Goal: Task Accomplishment & Management: Manage account settings

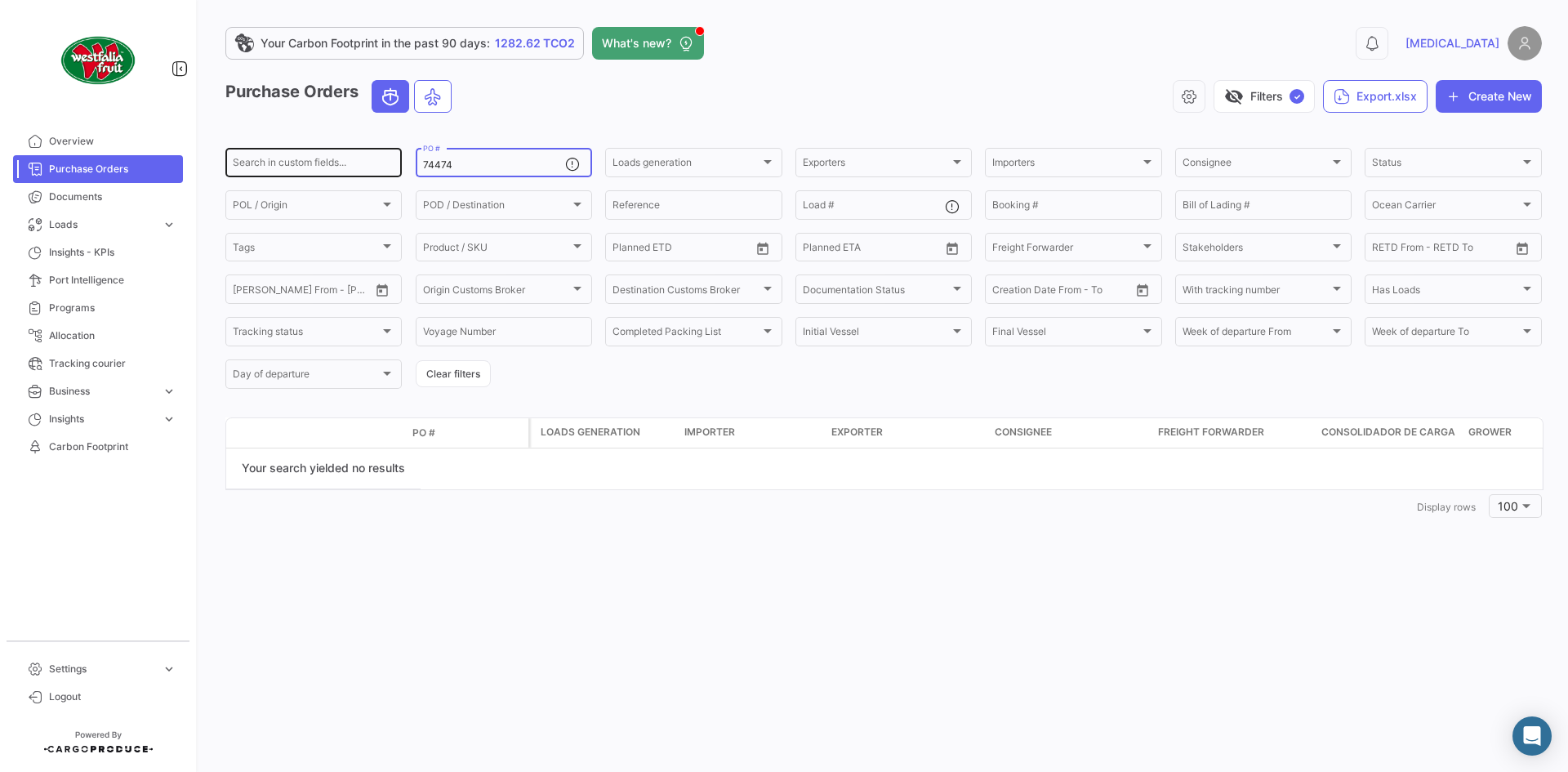
drag, startPoint x: 425, startPoint y: 170, endPoint x: 399, endPoint y: 172, distance: 26.1
click at [0, 0] on div "Search in custom fields... 74474 PO # Loads generation Loads generation Exporte…" at bounding box center [0, 0] width 0 height 0
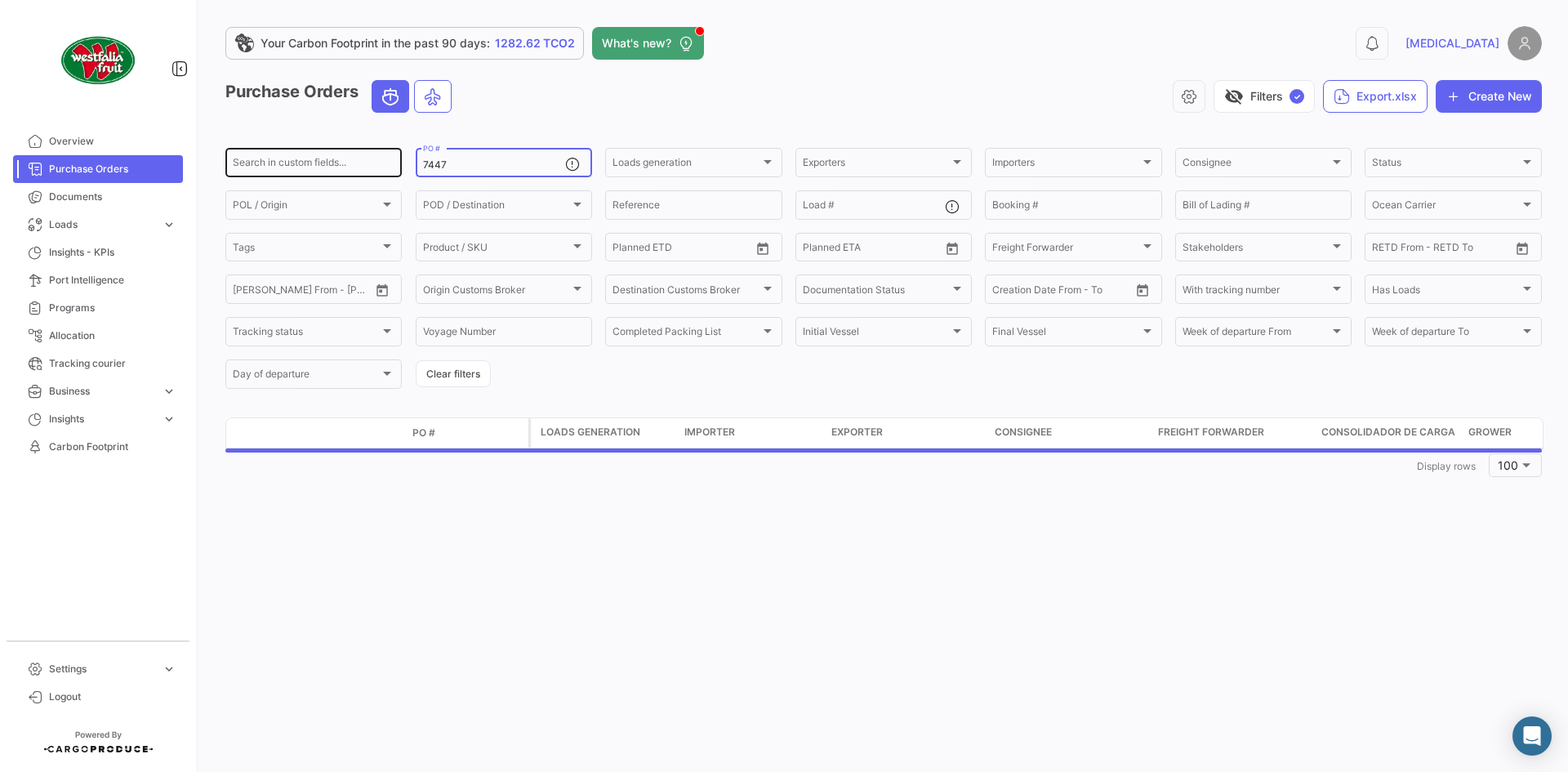
type input "74474"
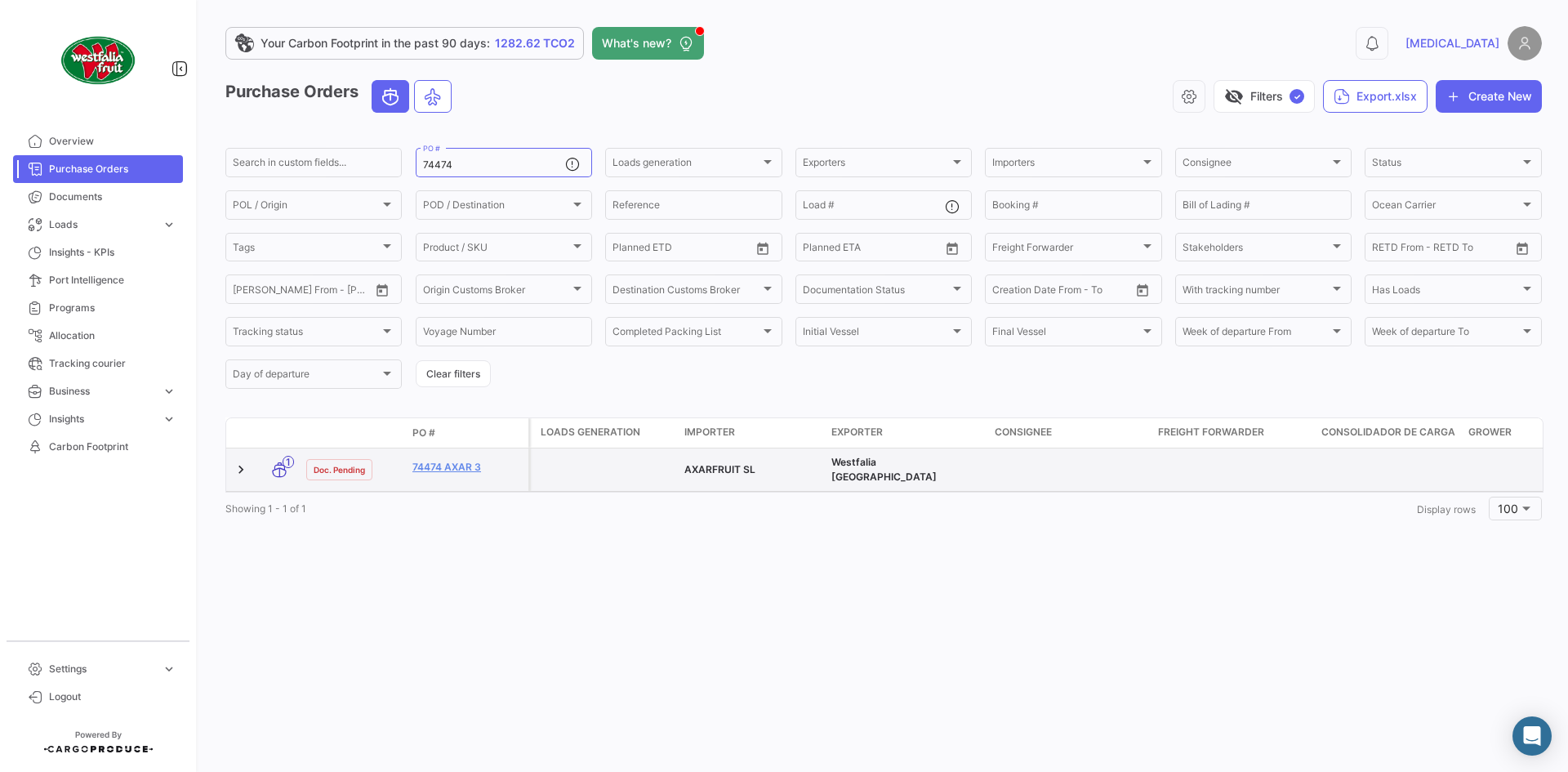
click at [468, 473] on div "74474 AXAR 3" at bounding box center [467, 469] width 110 height 18
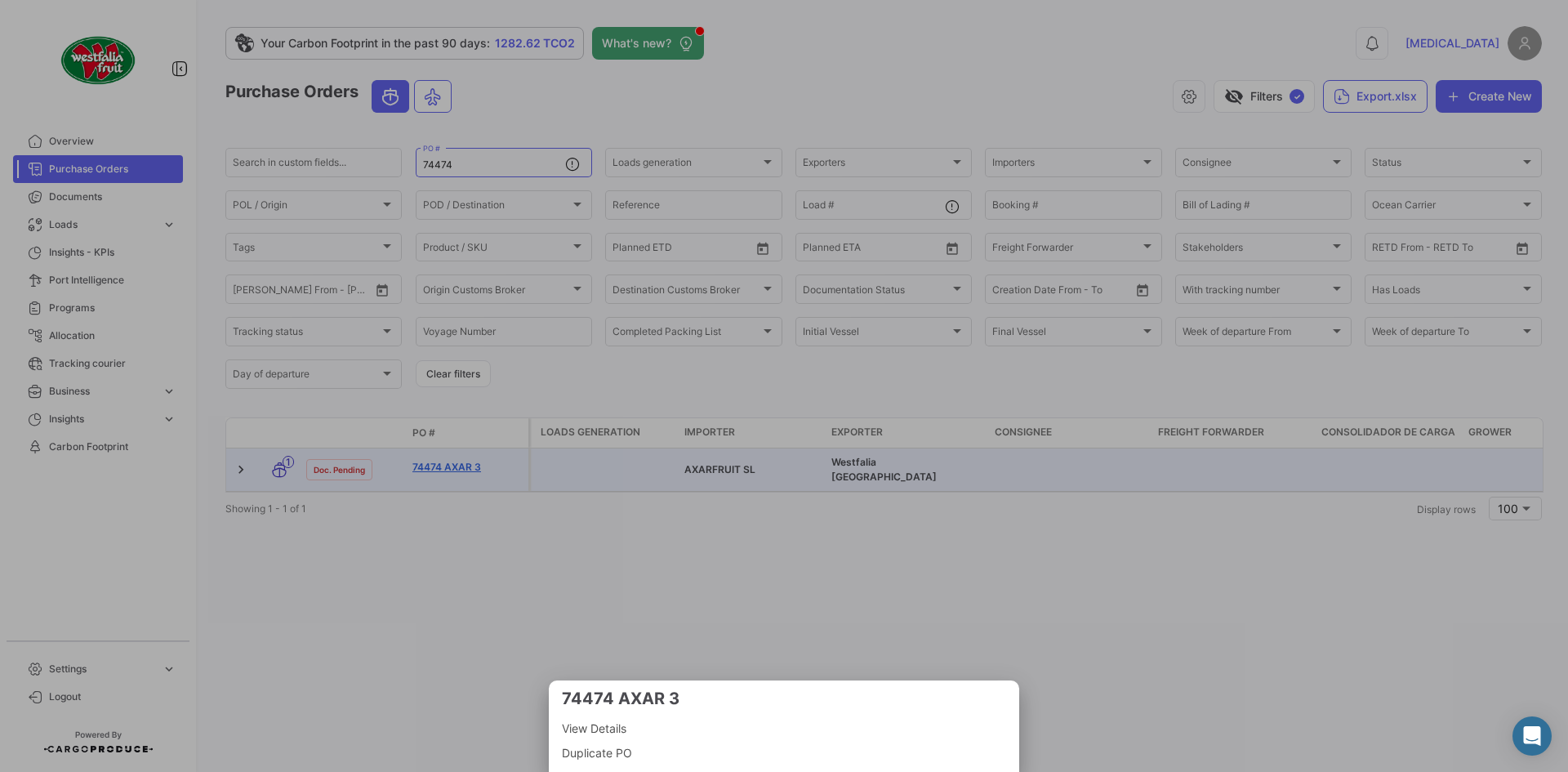
click at [465, 469] on div at bounding box center [784, 386] width 1568 height 772
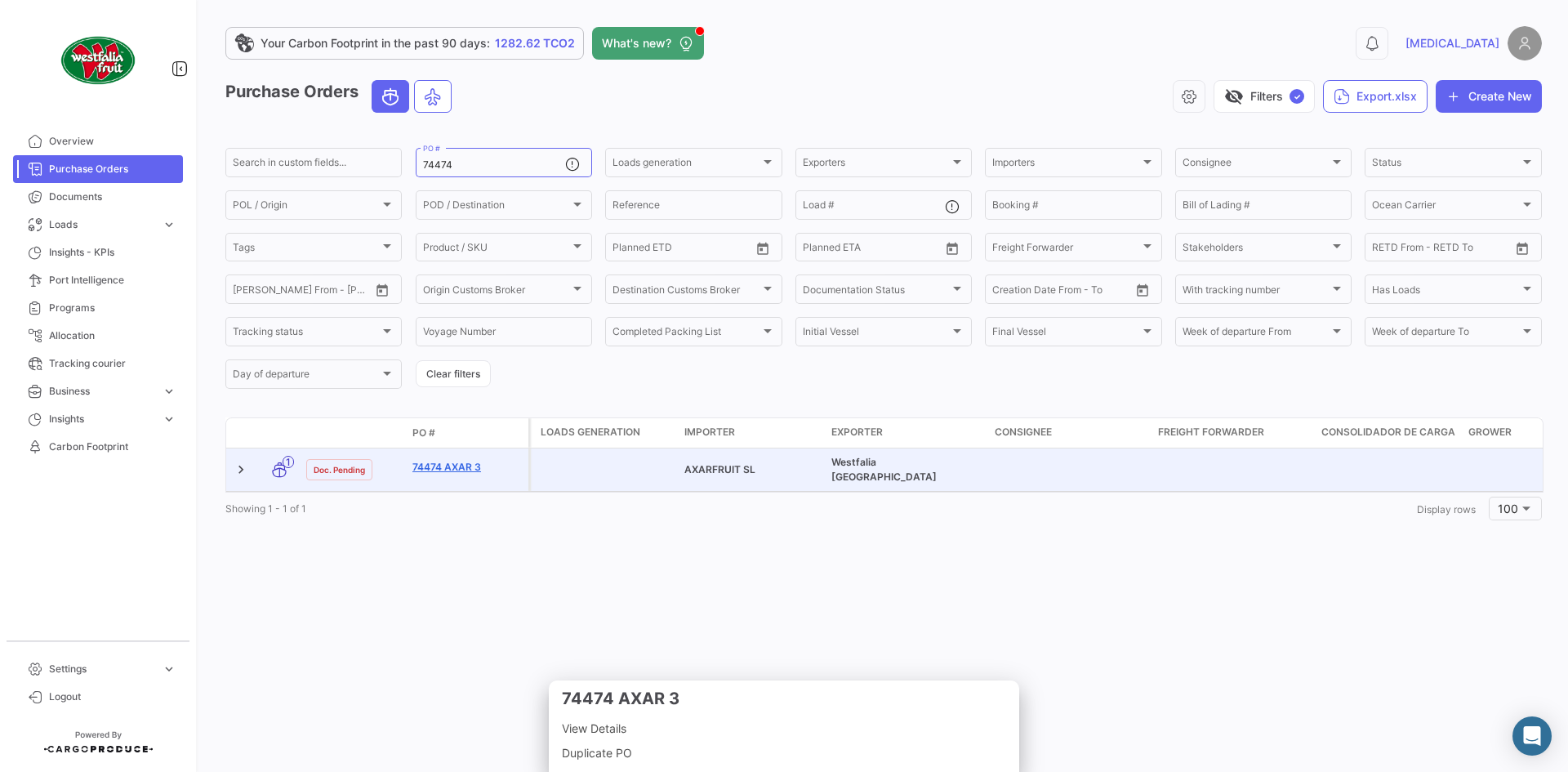
click at [464, 463] on link "74474 AXAR 3" at bounding box center [467, 467] width 110 height 15
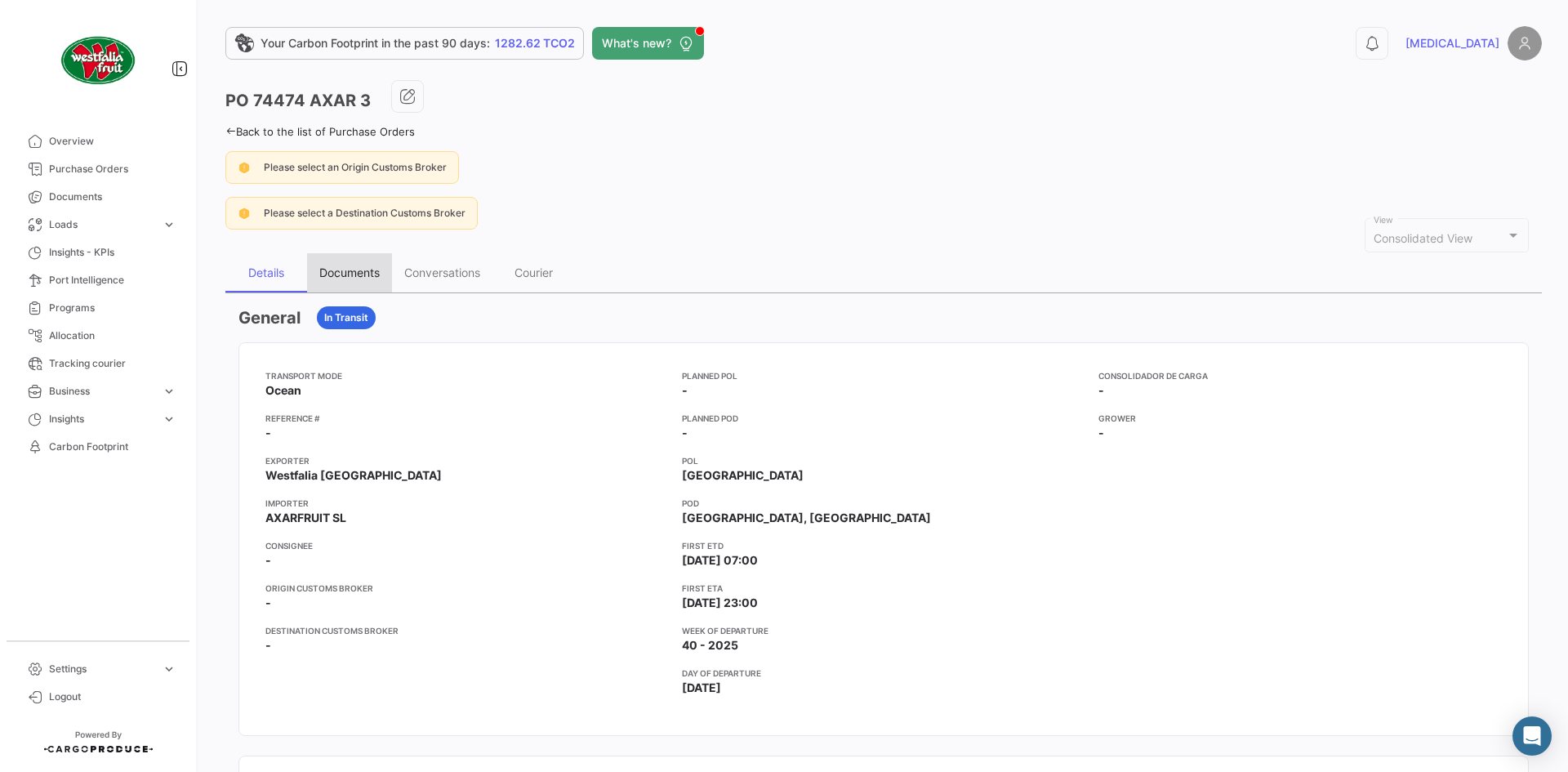
click at [357, 263] on div "Documents" at bounding box center [349, 272] width 85 height 40
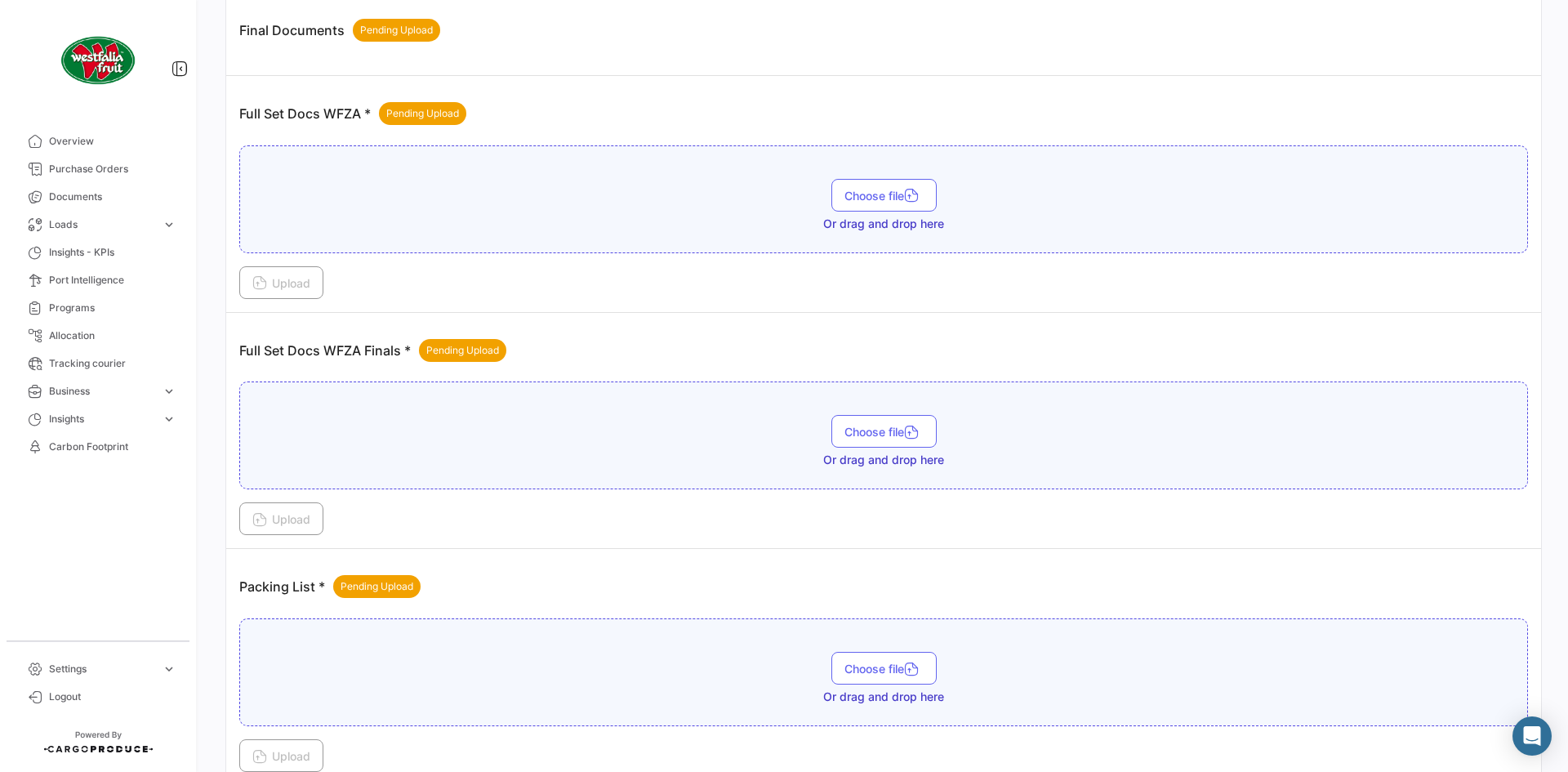
scroll to position [596, 0]
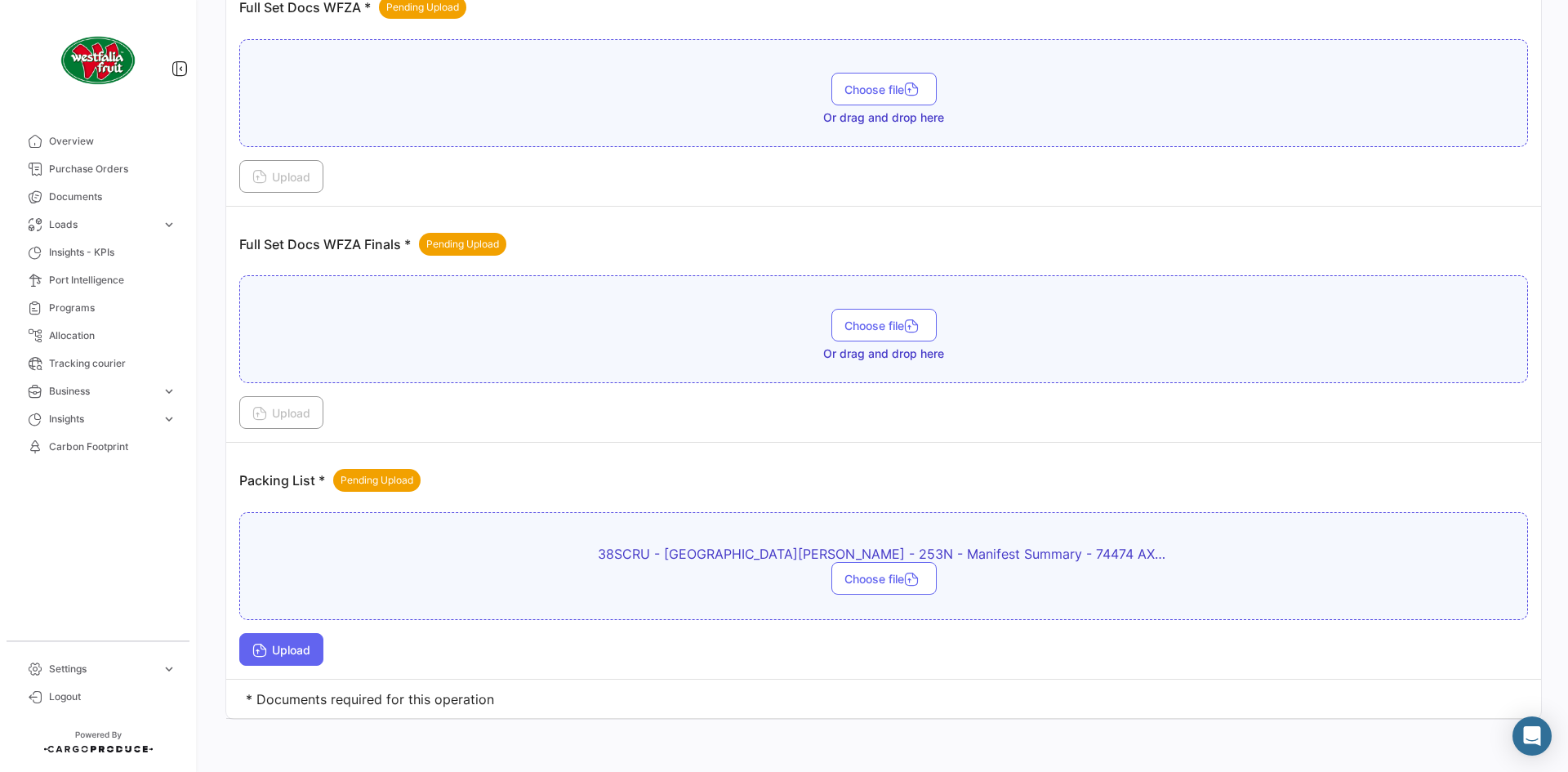
drag, startPoint x: 303, startPoint y: 657, endPoint x: 309, endPoint y: 647, distance: 11.7
click at [309, 647] on button "Upload" at bounding box center [281, 649] width 84 height 32
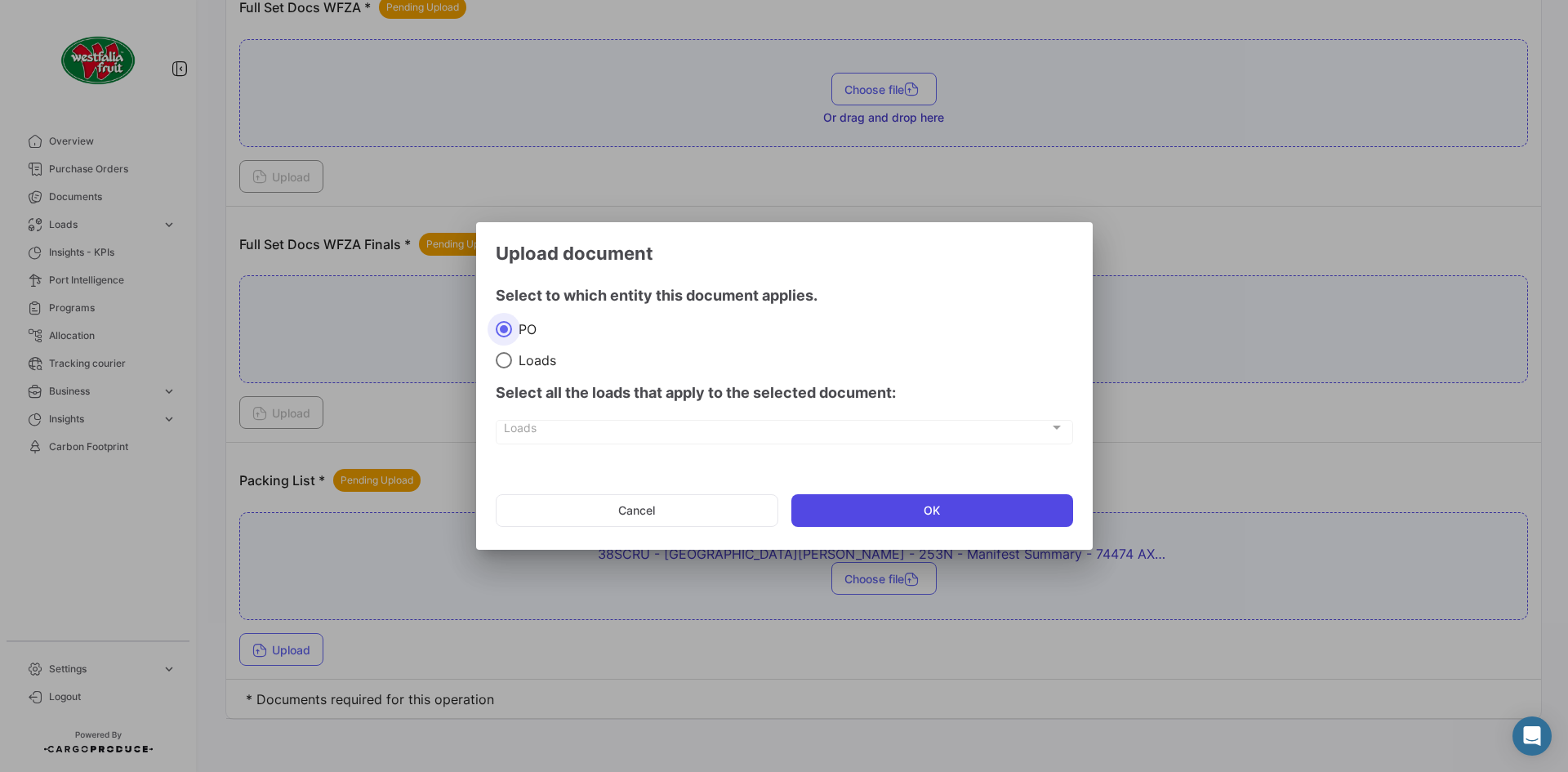
click at [989, 506] on button "OK" at bounding box center [931, 510] width 282 height 32
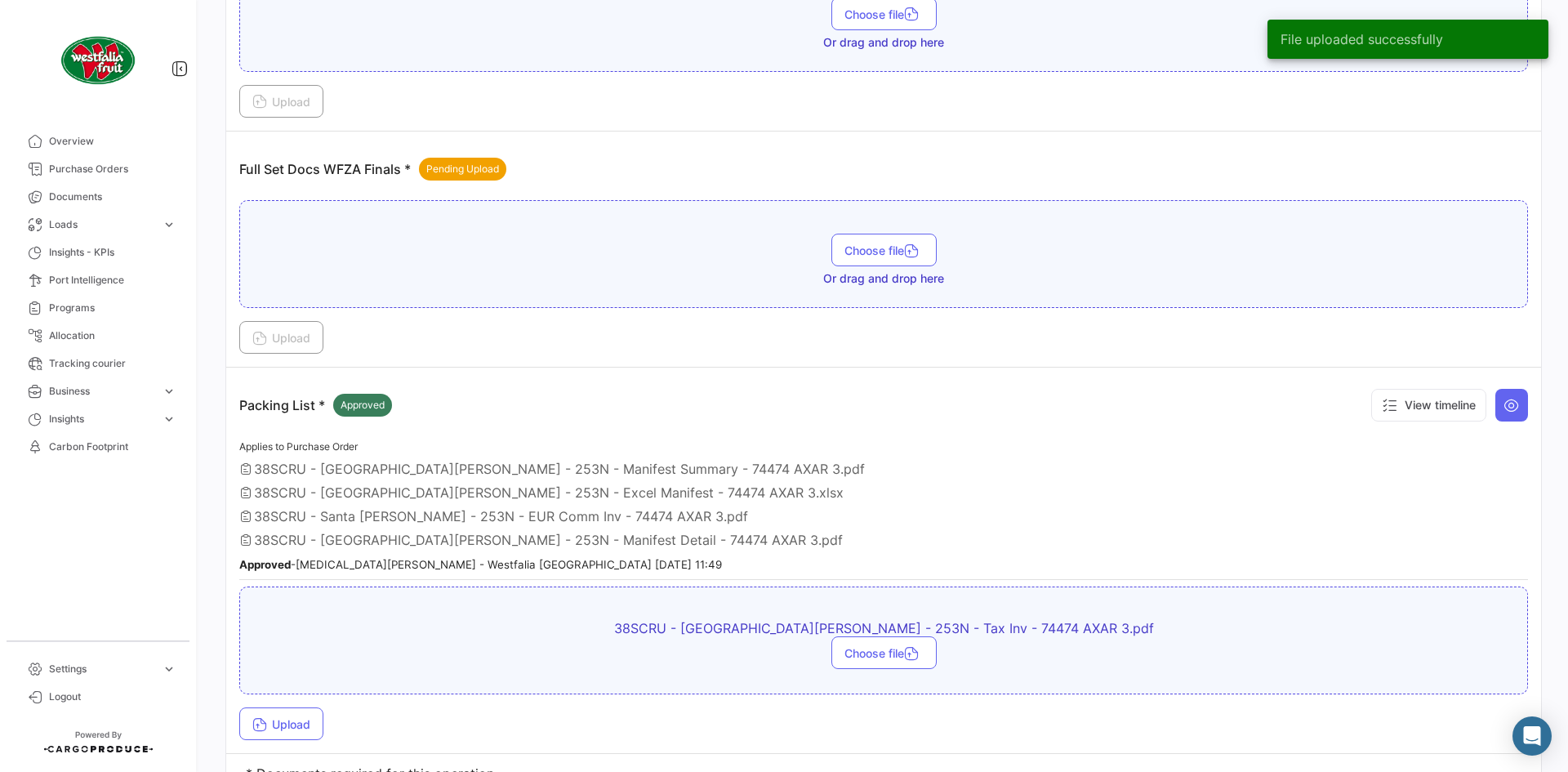
scroll to position [746, 0]
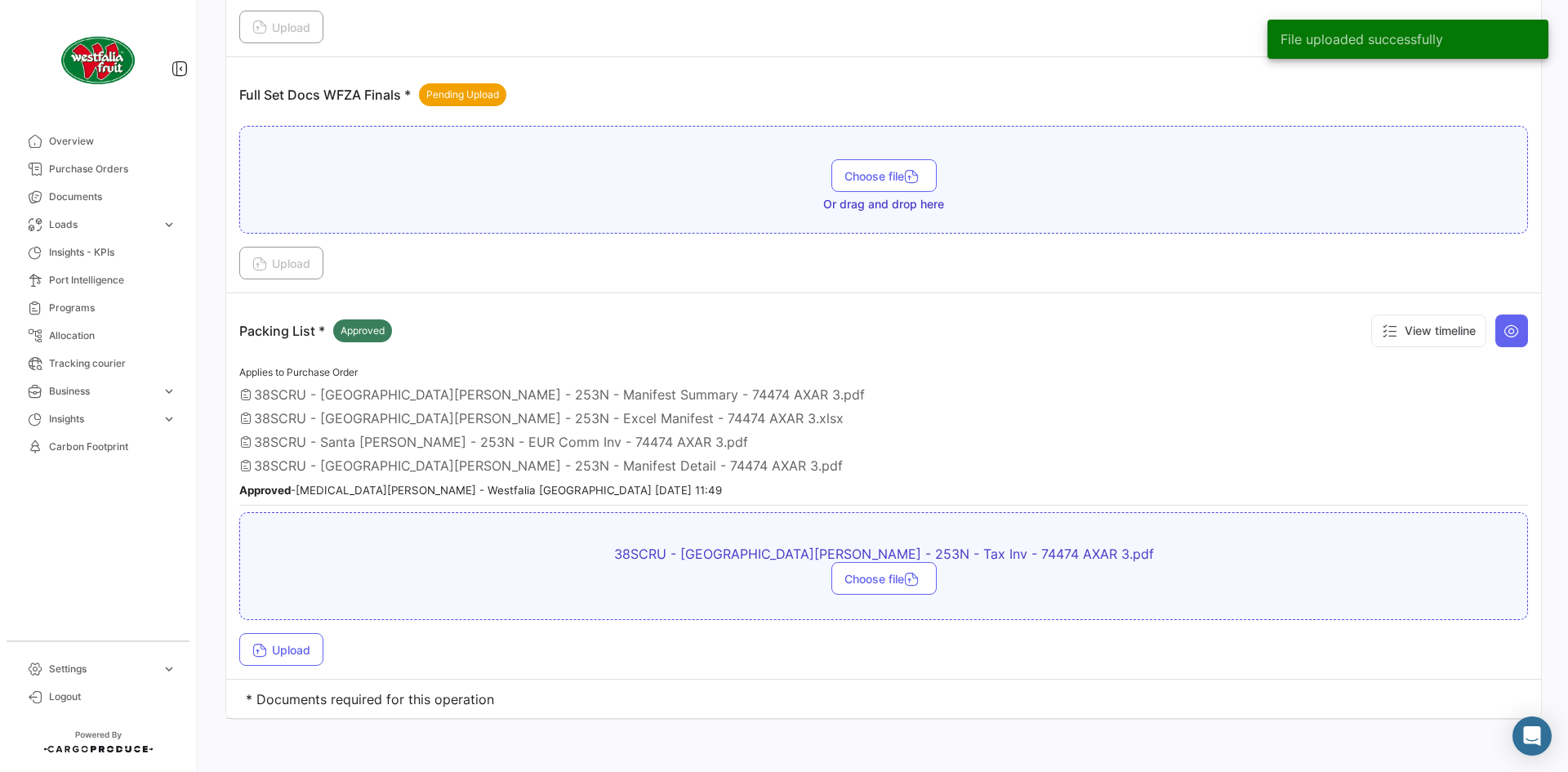
click at [279, 630] on div "38SCRU - Santa [PERSON_NAME] - 253N - Tax Inv - 74474 AXAR 3.pdf Choose file Up…" at bounding box center [883, 588] width 1289 height 154
click at [285, 647] on span "Upload" at bounding box center [281, 650] width 58 height 14
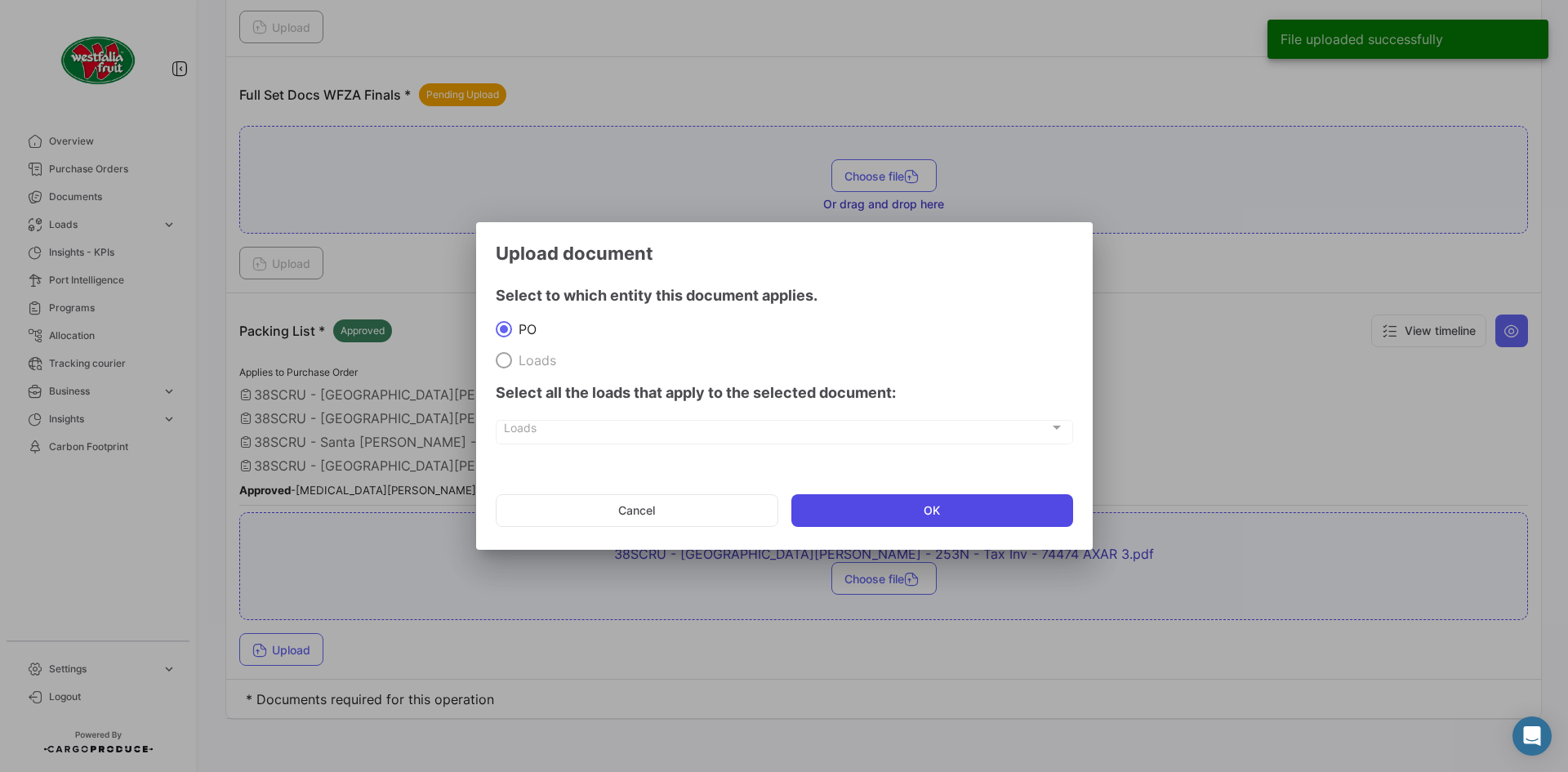
click at [1038, 501] on button "OK" at bounding box center [931, 510] width 282 height 32
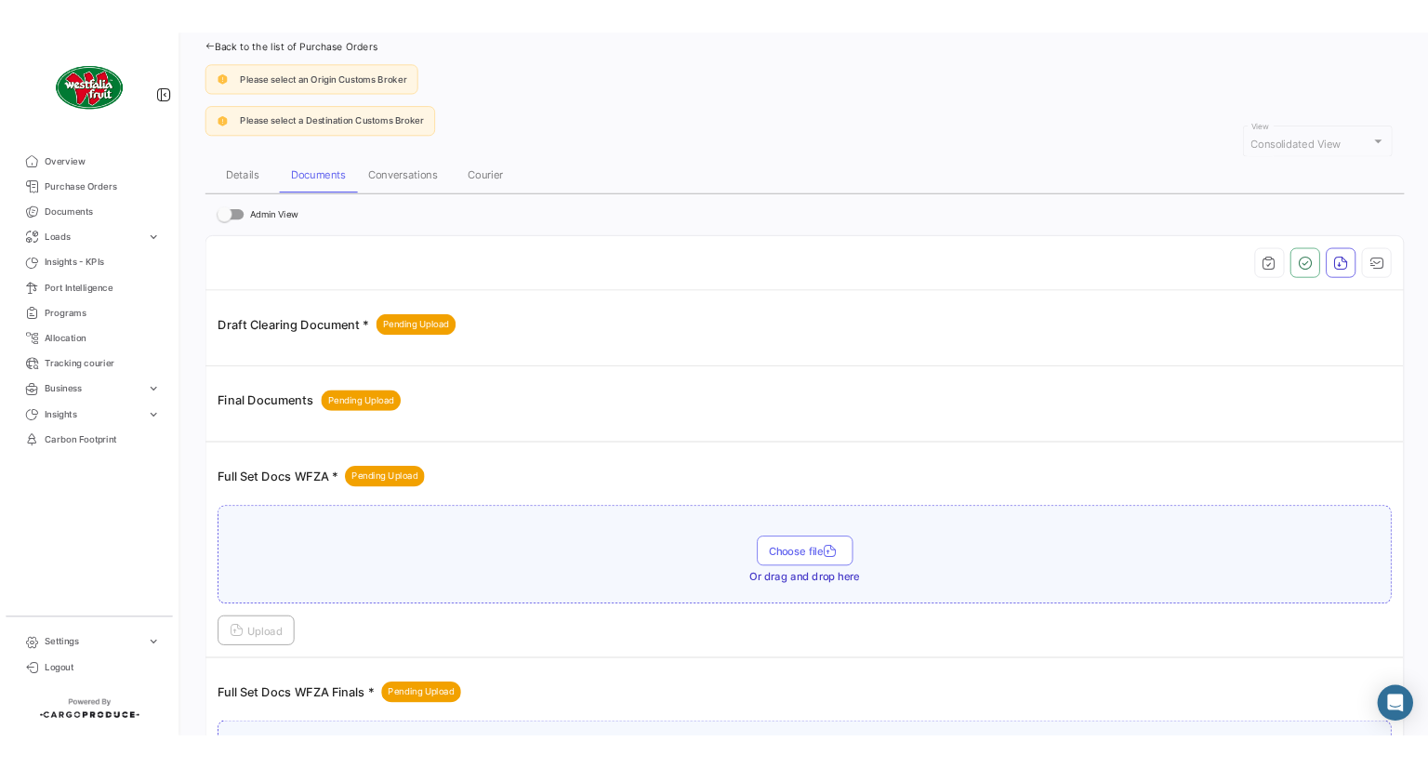
scroll to position [0, 0]
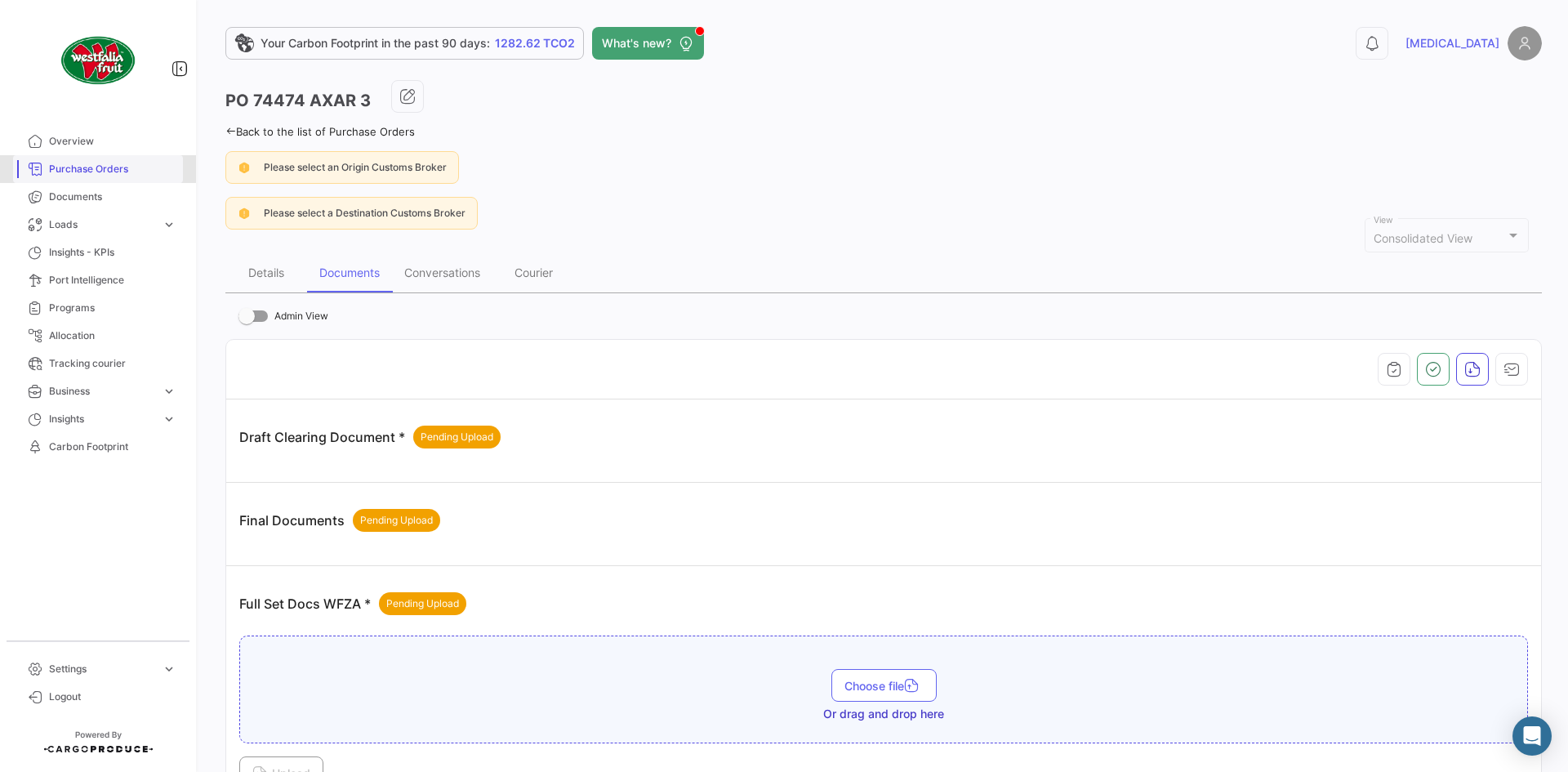
click at [83, 169] on span "Purchase Orders" at bounding box center [112, 169] width 127 height 15
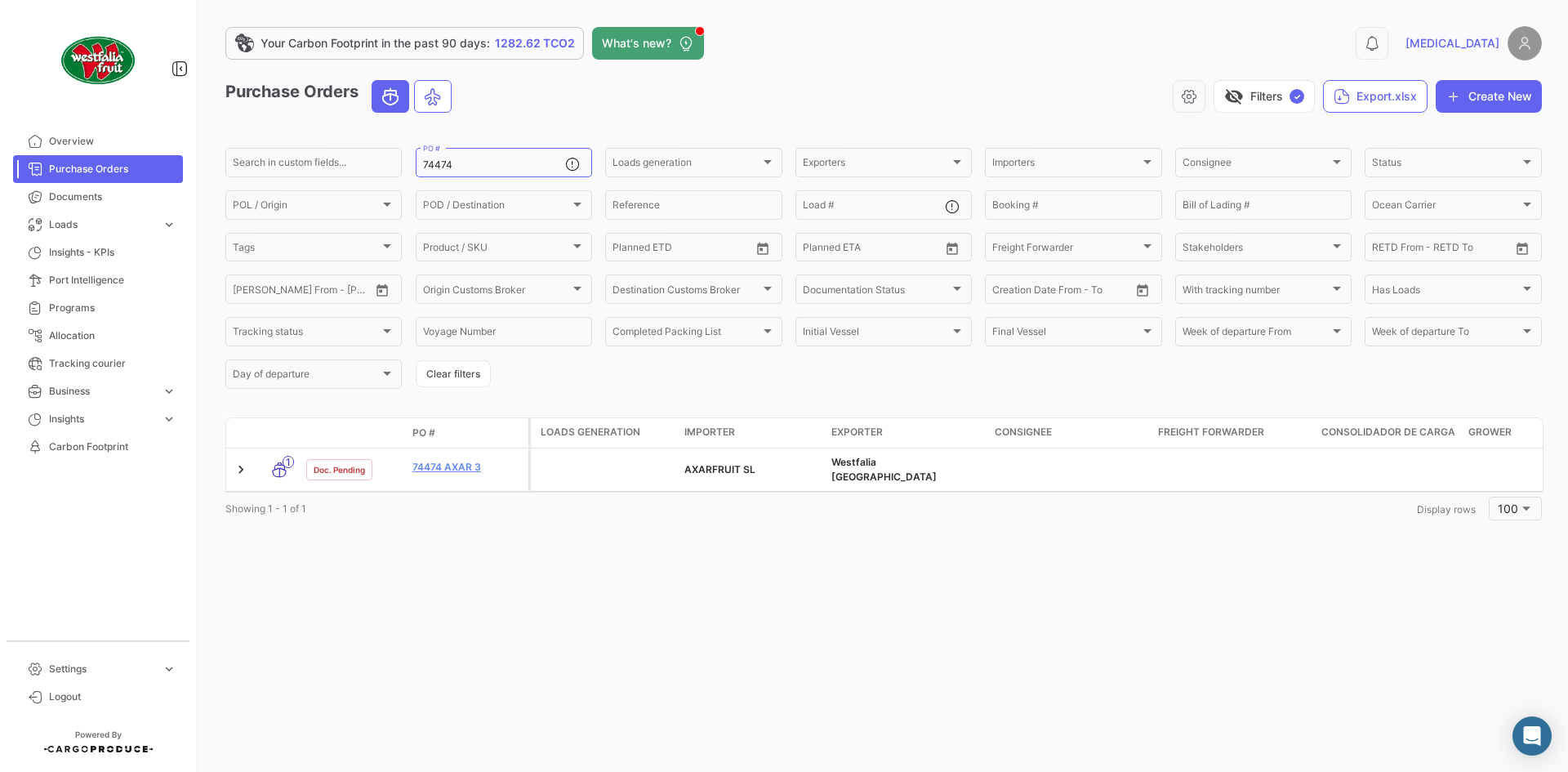
drag, startPoint x: 86, startPoint y: 148, endPoint x: 961, endPoint y: 6, distance: 886.4
click at [86, 148] on link "Overview" at bounding box center [97, 141] width 169 height 28
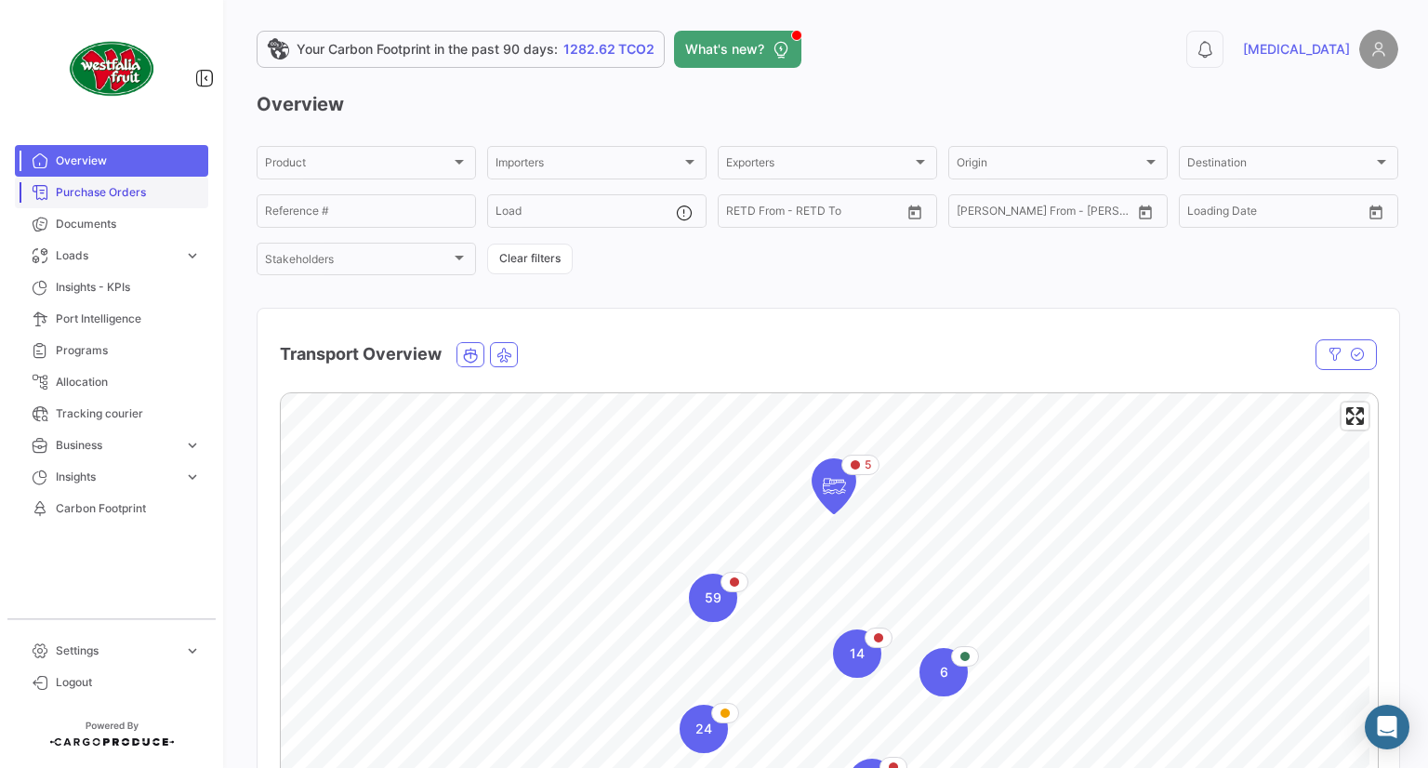
click at [145, 196] on span "Purchase Orders" at bounding box center [128, 192] width 145 height 17
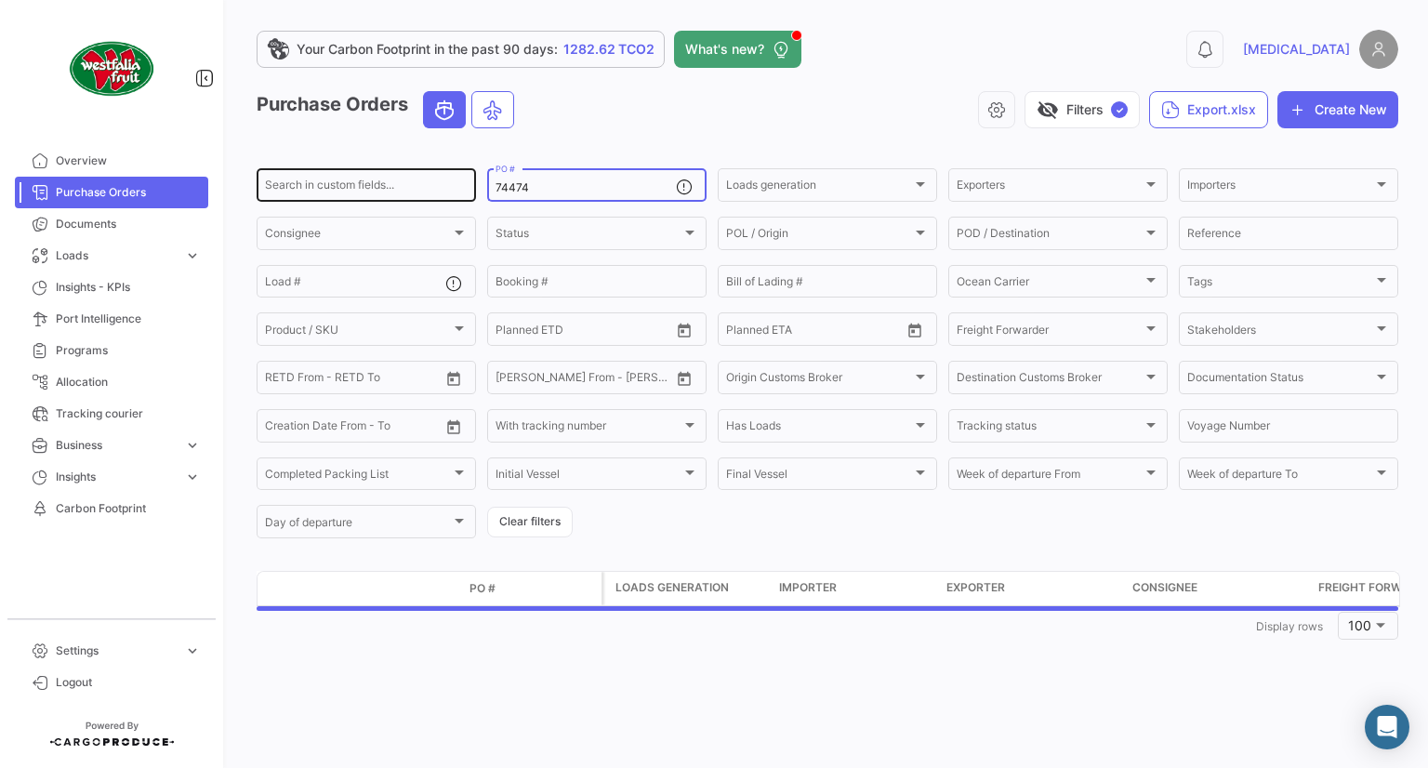
drag, startPoint x: 582, startPoint y: 181, endPoint x: 456, endPoint y: 197, distance: 127.5
click at [0, 0] on div "Search in custom fields... 74474 PO # Loads generation Loads generation Exporte…" at bounding box center [0, 0] width 0 height 0
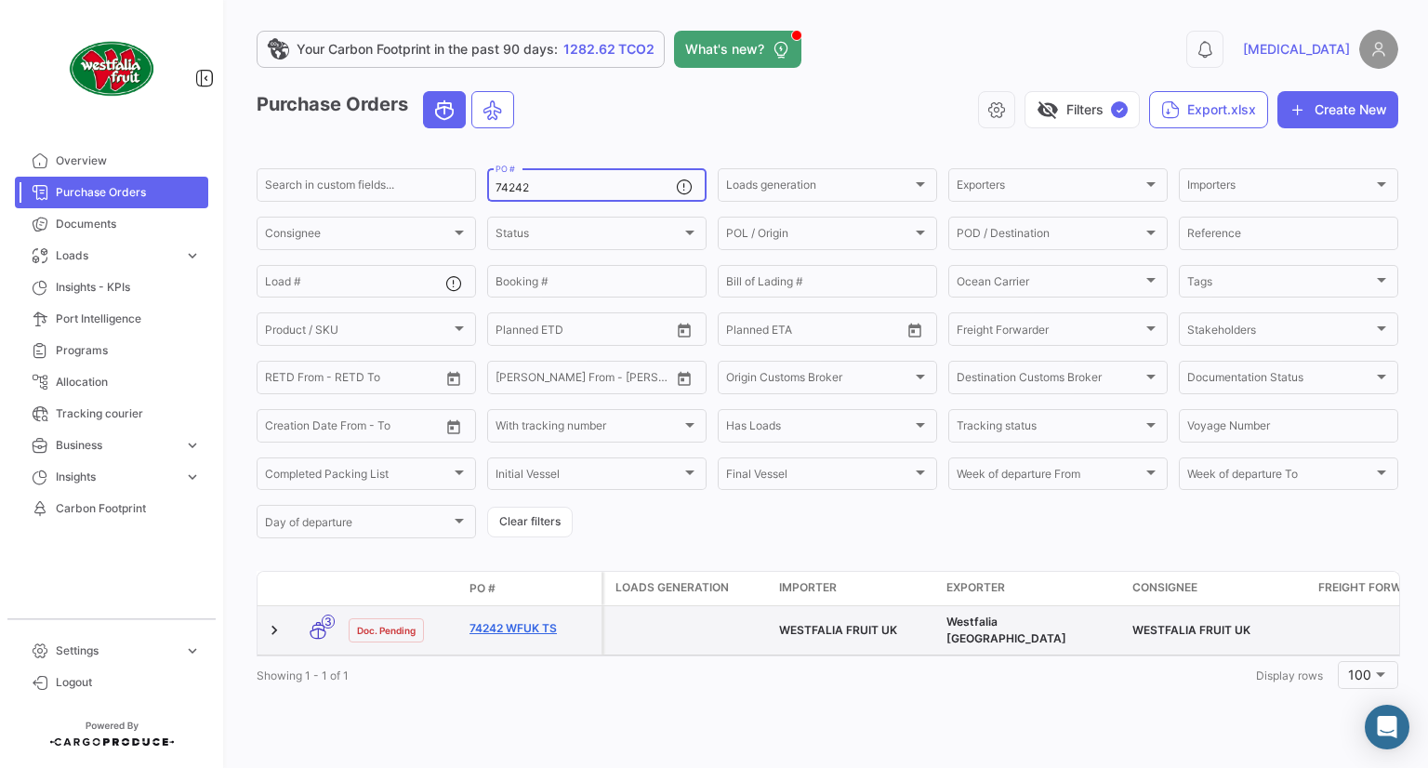
type input "74242"
click at [494, 631] on link "74242 WFUK TS" at bounding box center [532, 628] width 125 height 17
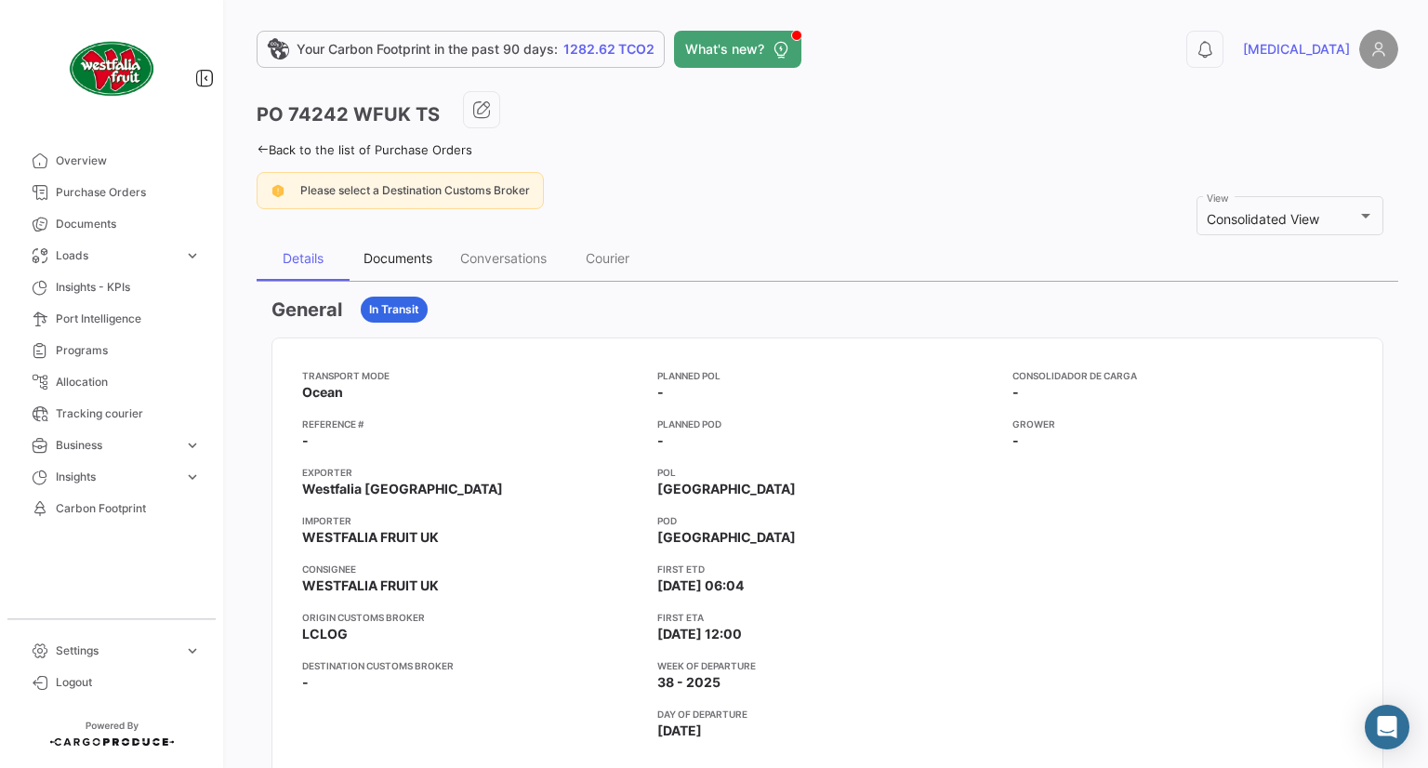
click at [424, 254] on div "Documents" at bounding box center [398, 258] width 69 height 16
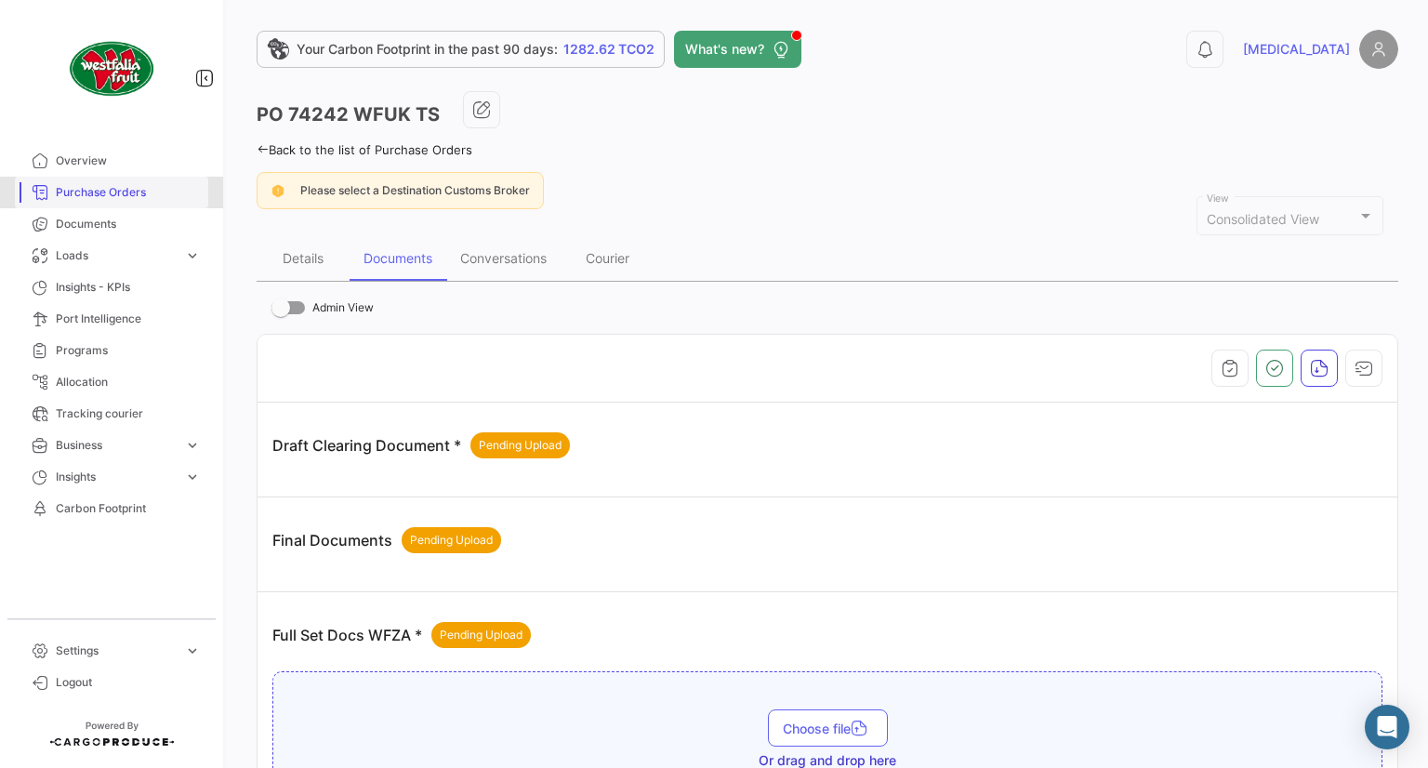
click at [126, 198] on span "Purchase Orders" at bounding box center [128, 192] width 145 height 17
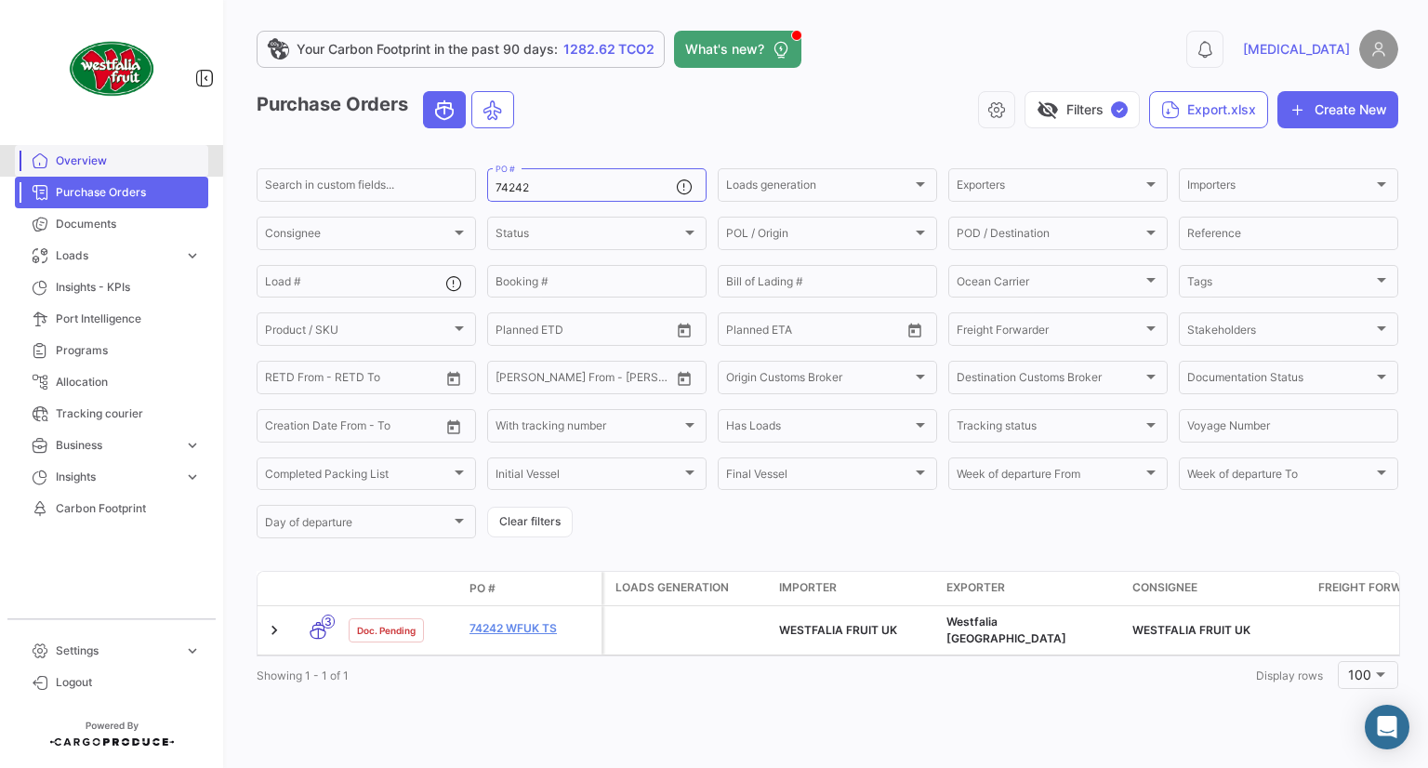
click at [89, 159] on span "Overview" at bounding box center [128, 161] width 145 height 17
